Goal: Find specific page/section

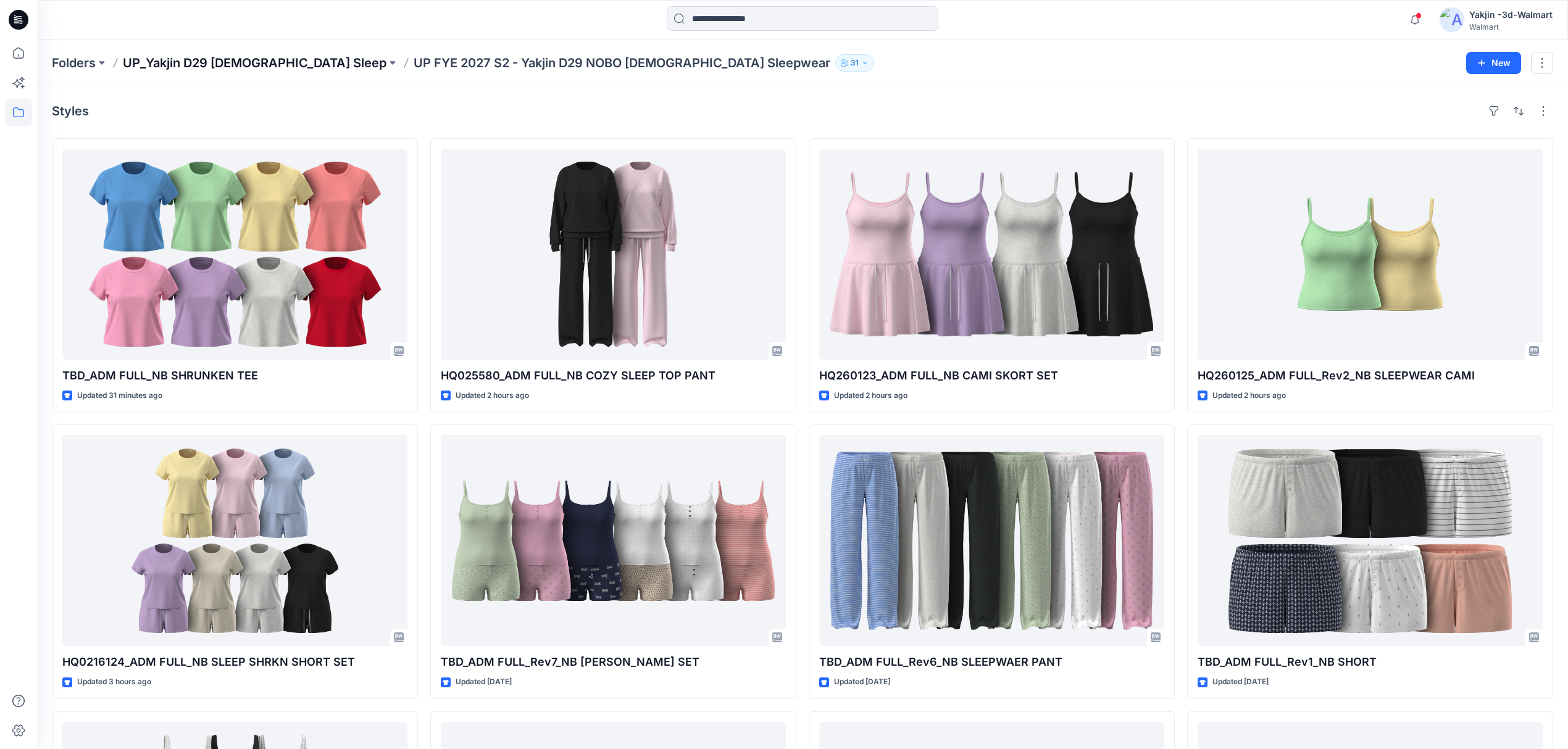
drag, startPoint x: 0, startPoint y: 0, endPoint x: 283, endPoint y: 64, distance: 290.1
click at [283, 64] on p "UP_Yakjin D29 [DEMOGRAPHIC_DATA] Sleep" at bounding box center [255, 63] width 264 height 18
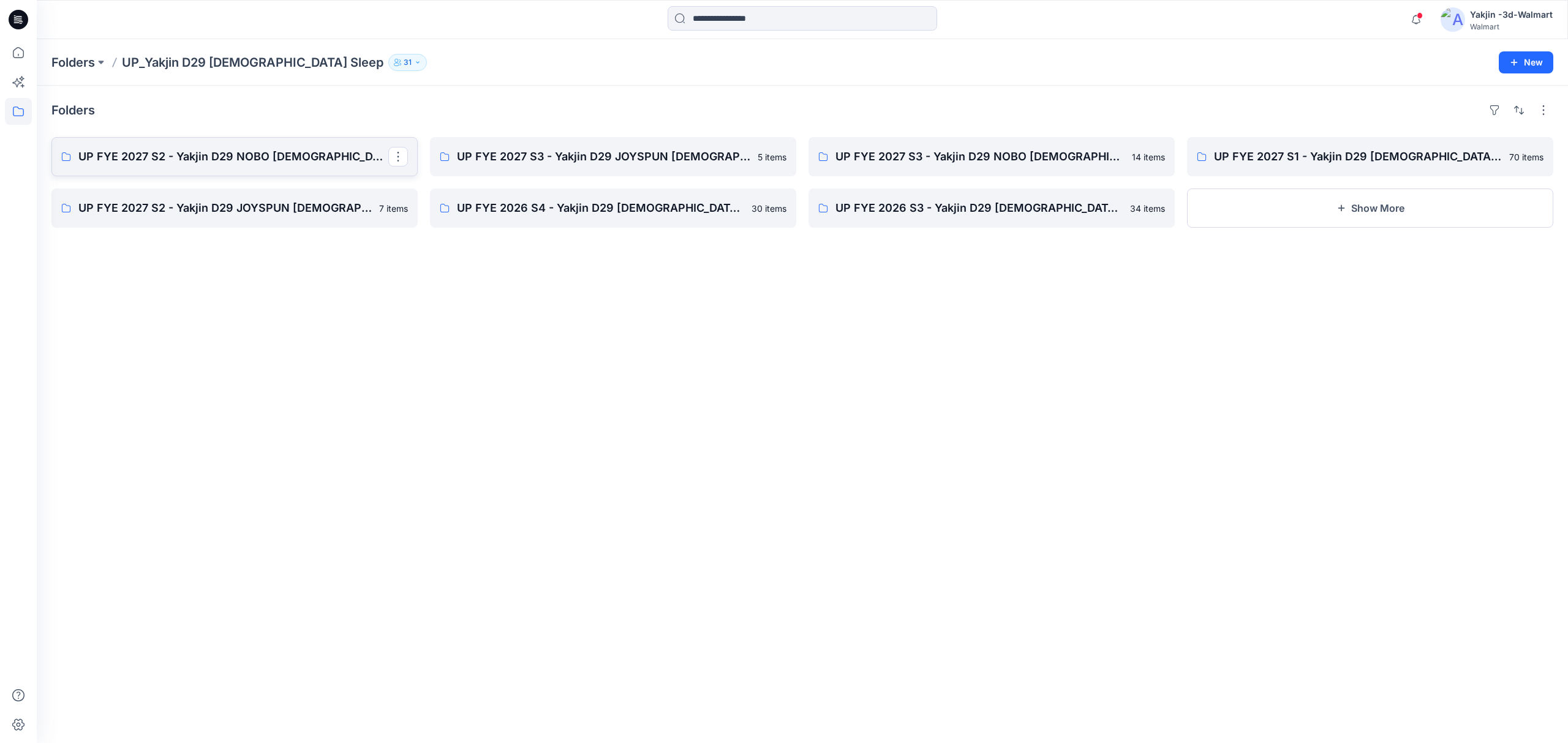
click at [298, 169] on link "UP FYE 2027 S2 - Yakjin D29 NOBO [DEMOGRAPHIC_DATA] Sleepwear" at bounding box center [235, 157] width 366 height 39
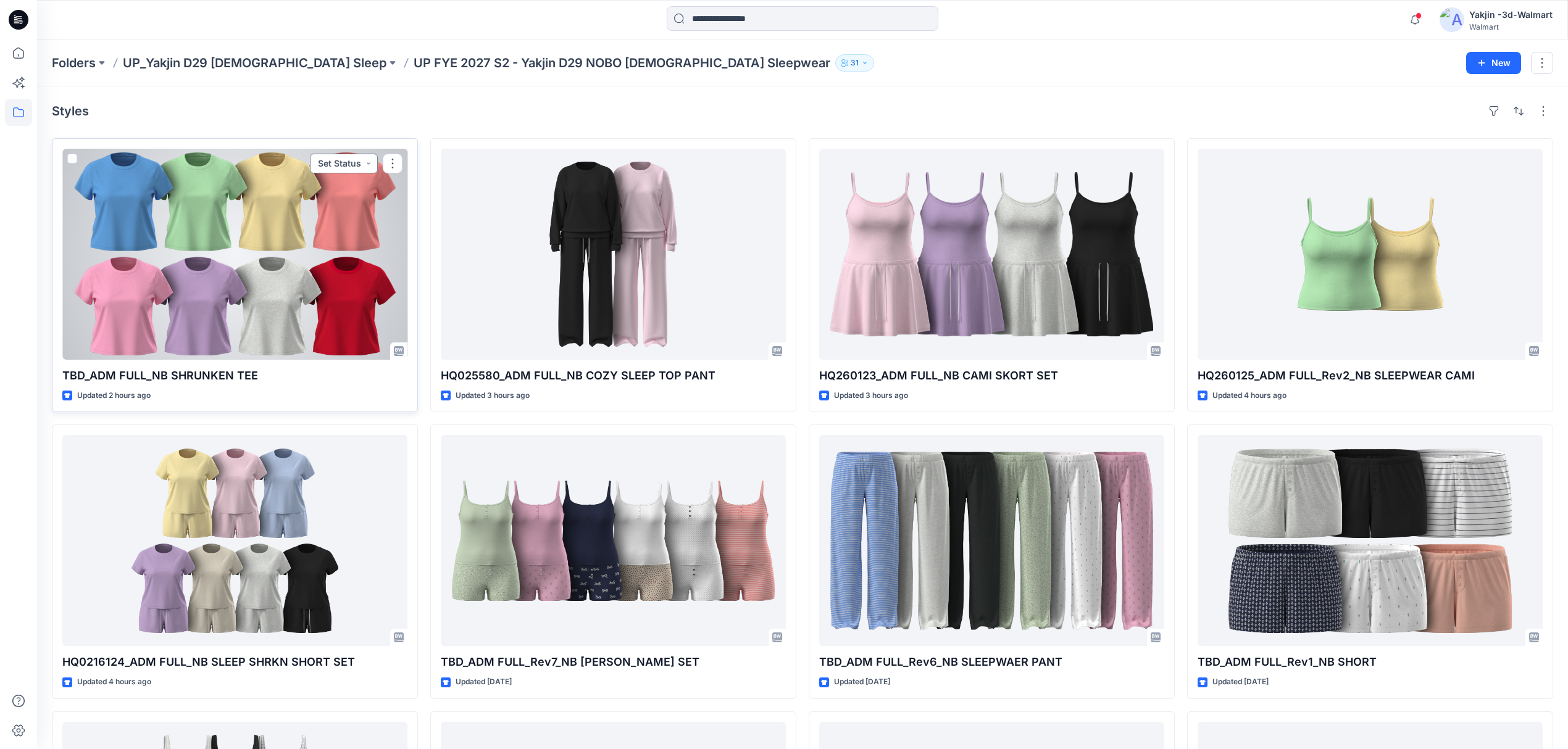
click at [372, 160] on button "Set Status" at bounding box center [344, 164] width 68 height 19
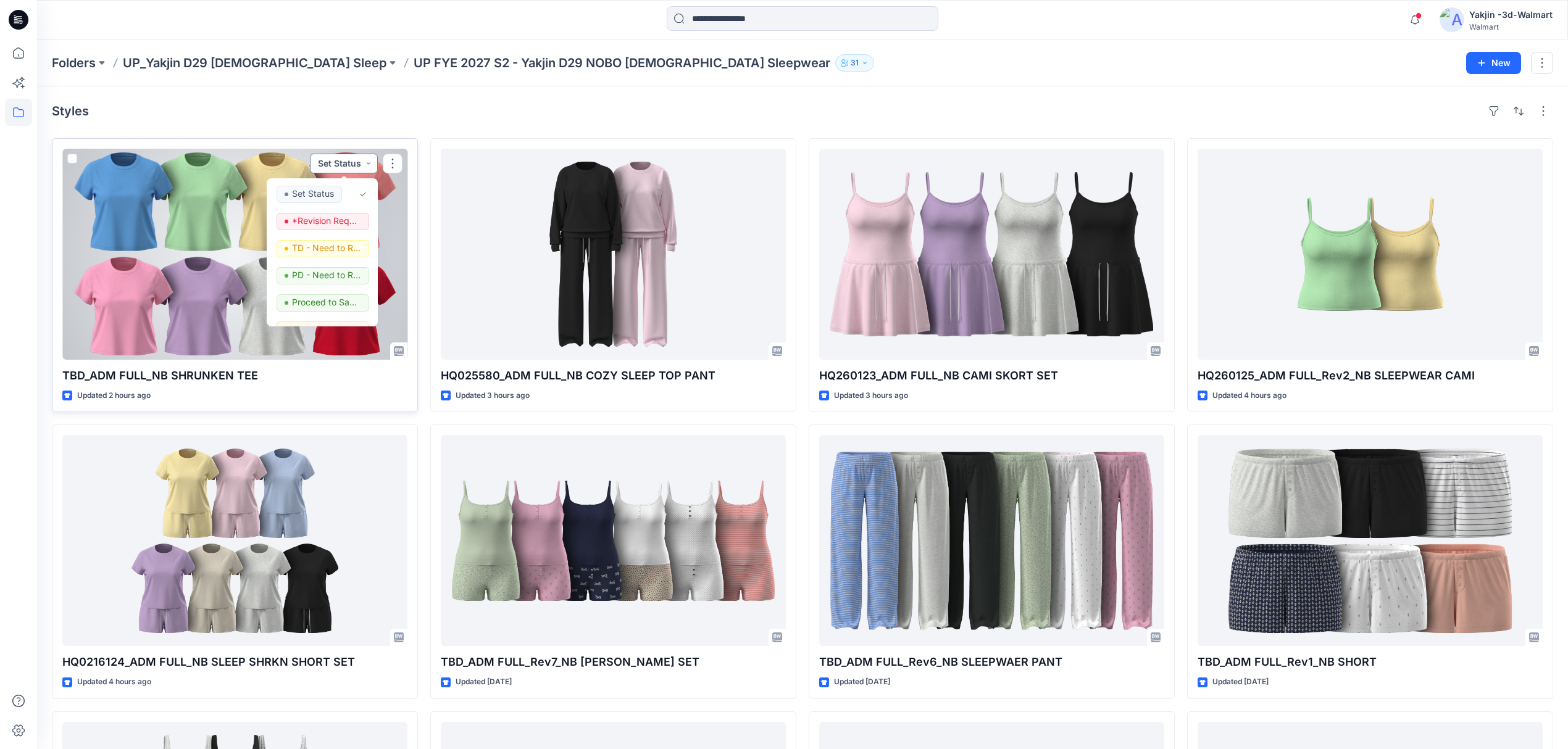
click at [353, 163] on button "Set Status" at bounding box center [344, 164] width 68 height 19
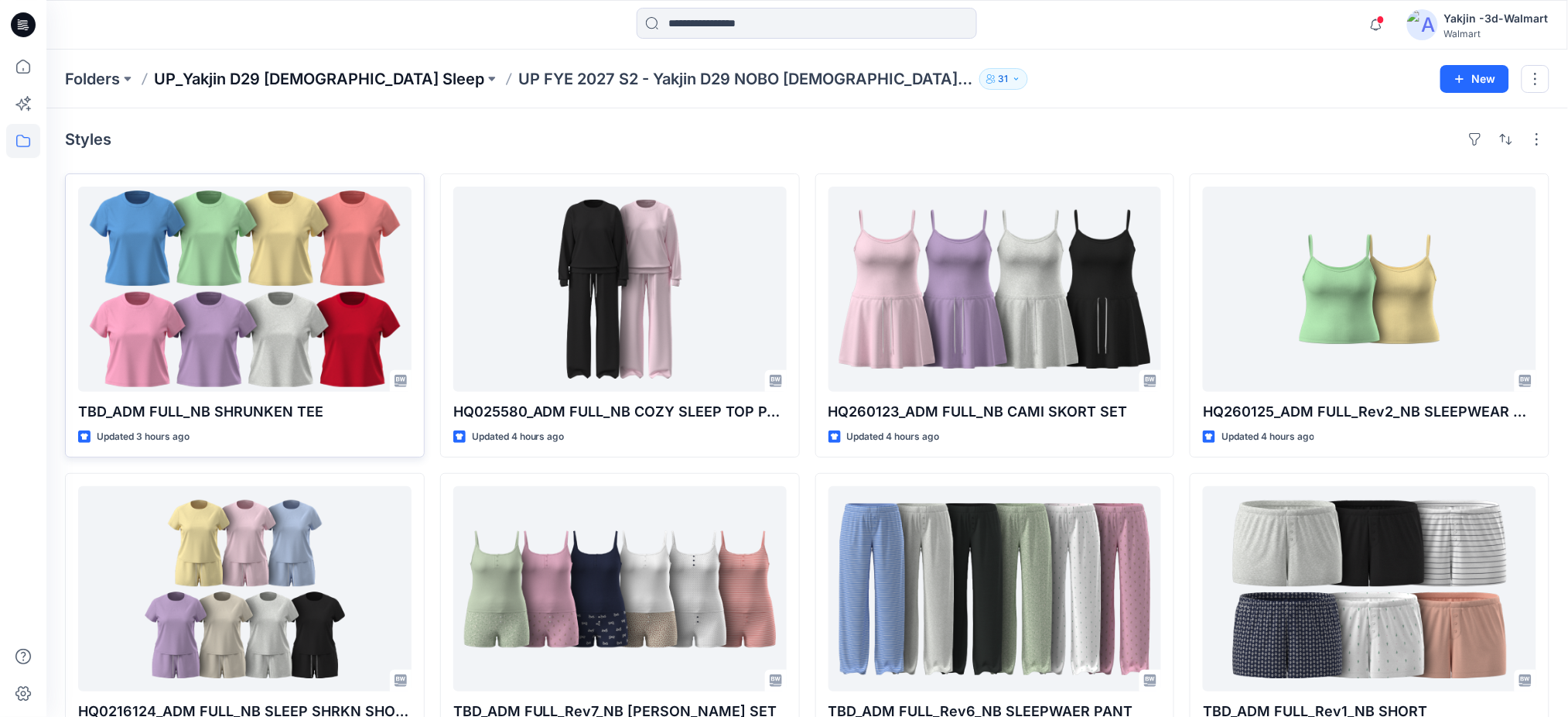
click at [315, 73] on p "UP_Yakjin D29 [DEMOGRAPHIC_DATA] Sleep" at bounding box center [319, 79] width 331 height 22
